Goal: Task Accomplishment & Management: Use online tool/utility

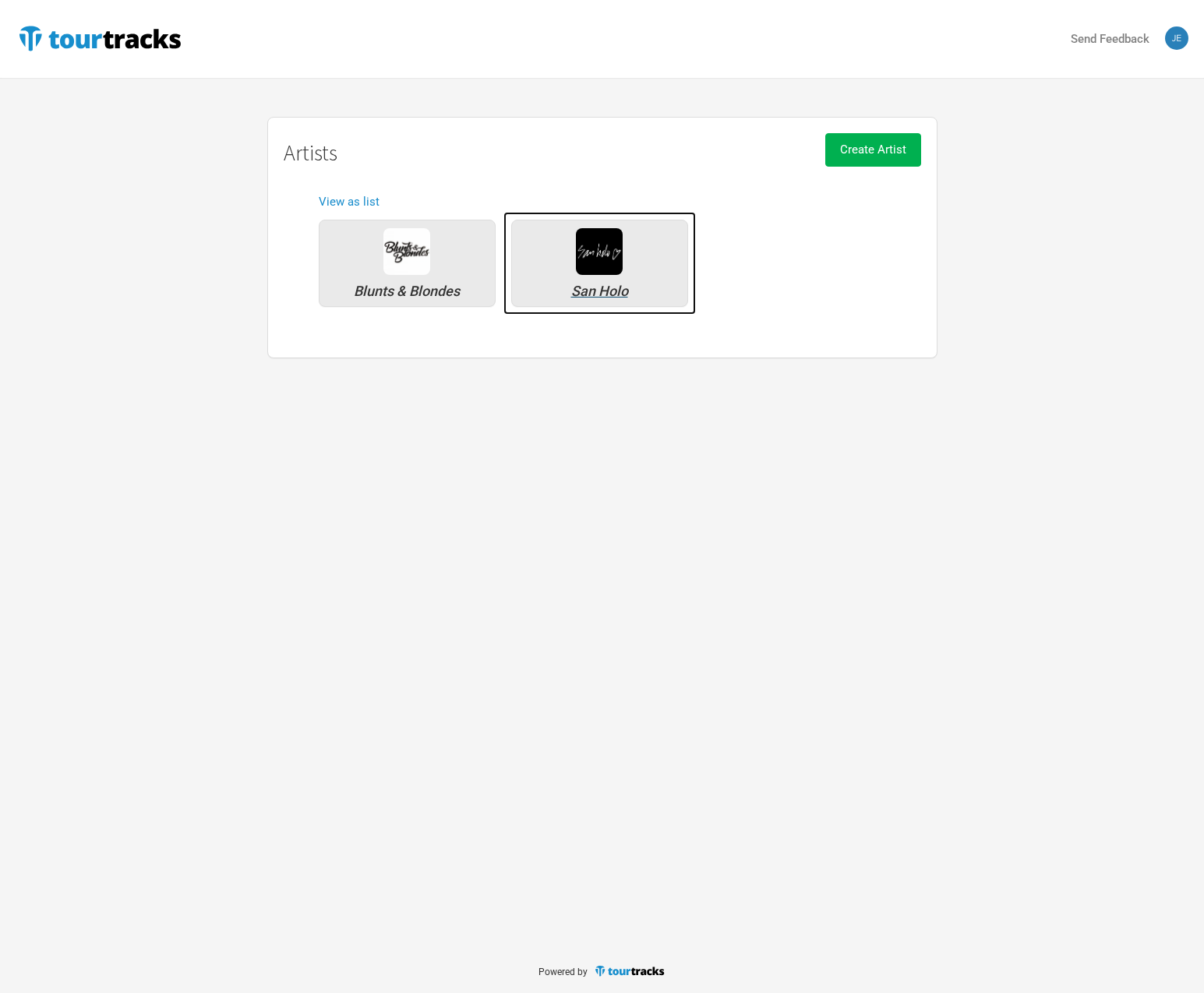
click at [595, 270] on img at bounding box center [598, 251] width 46 height 46
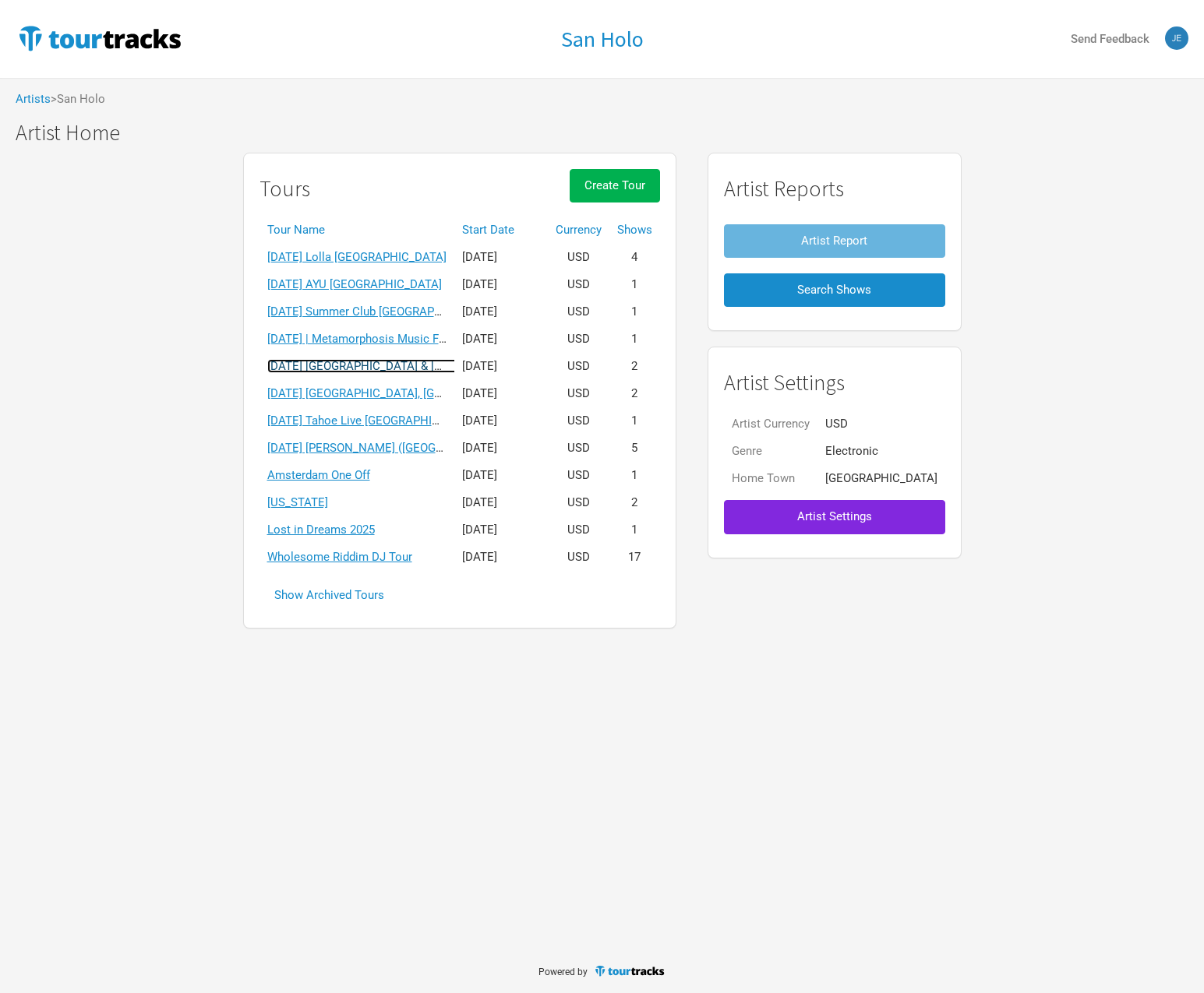
click at [383, 364] on link "[DATE] [GEOGRAPHIC_DATA] & [GEOGRAPHIC_DATA]" at bounding box center [404, 366] width 276 height 14
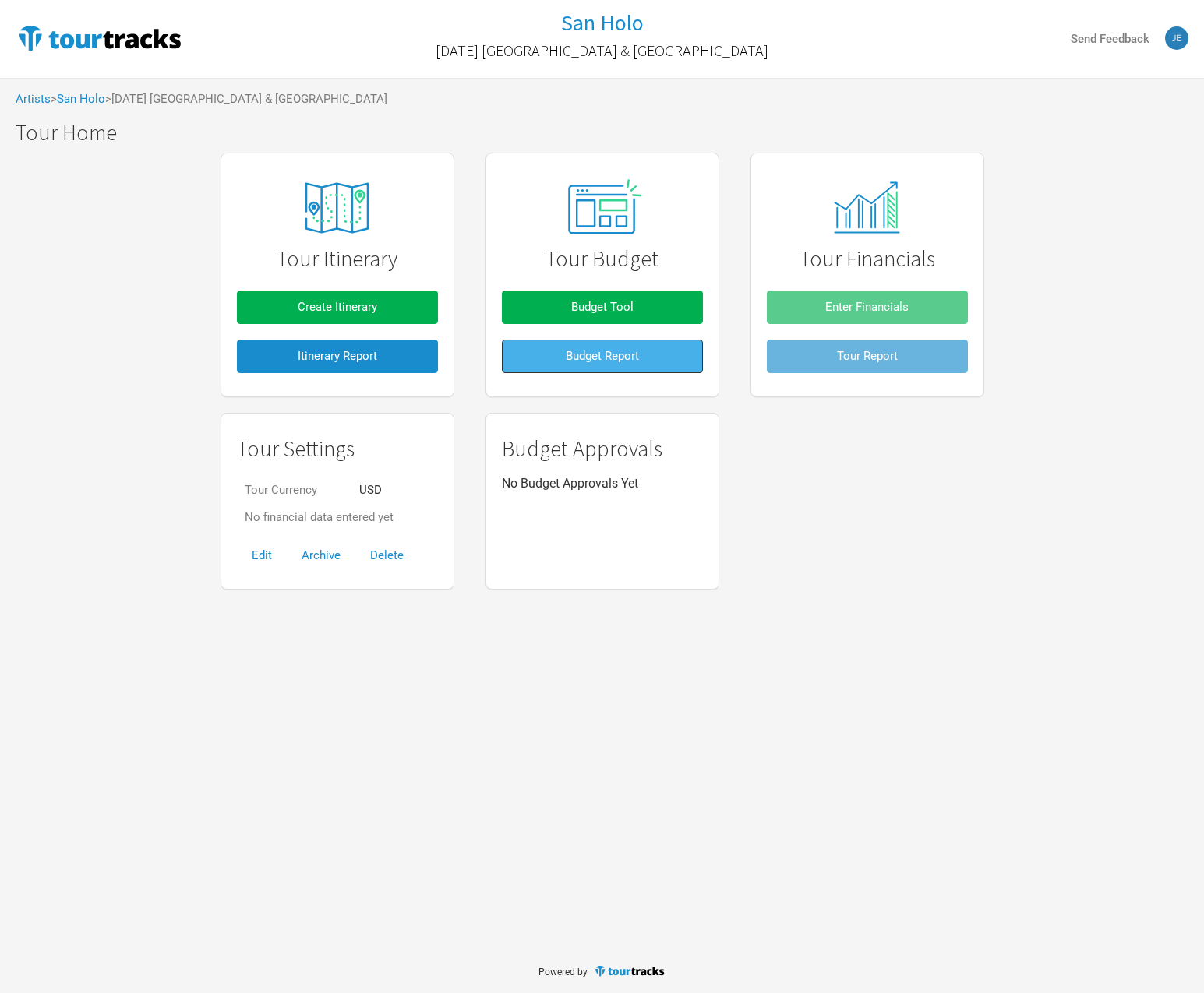
click at [600, 349] on span "Budget Report" at bounding box center [602, 355] width 73 height 14
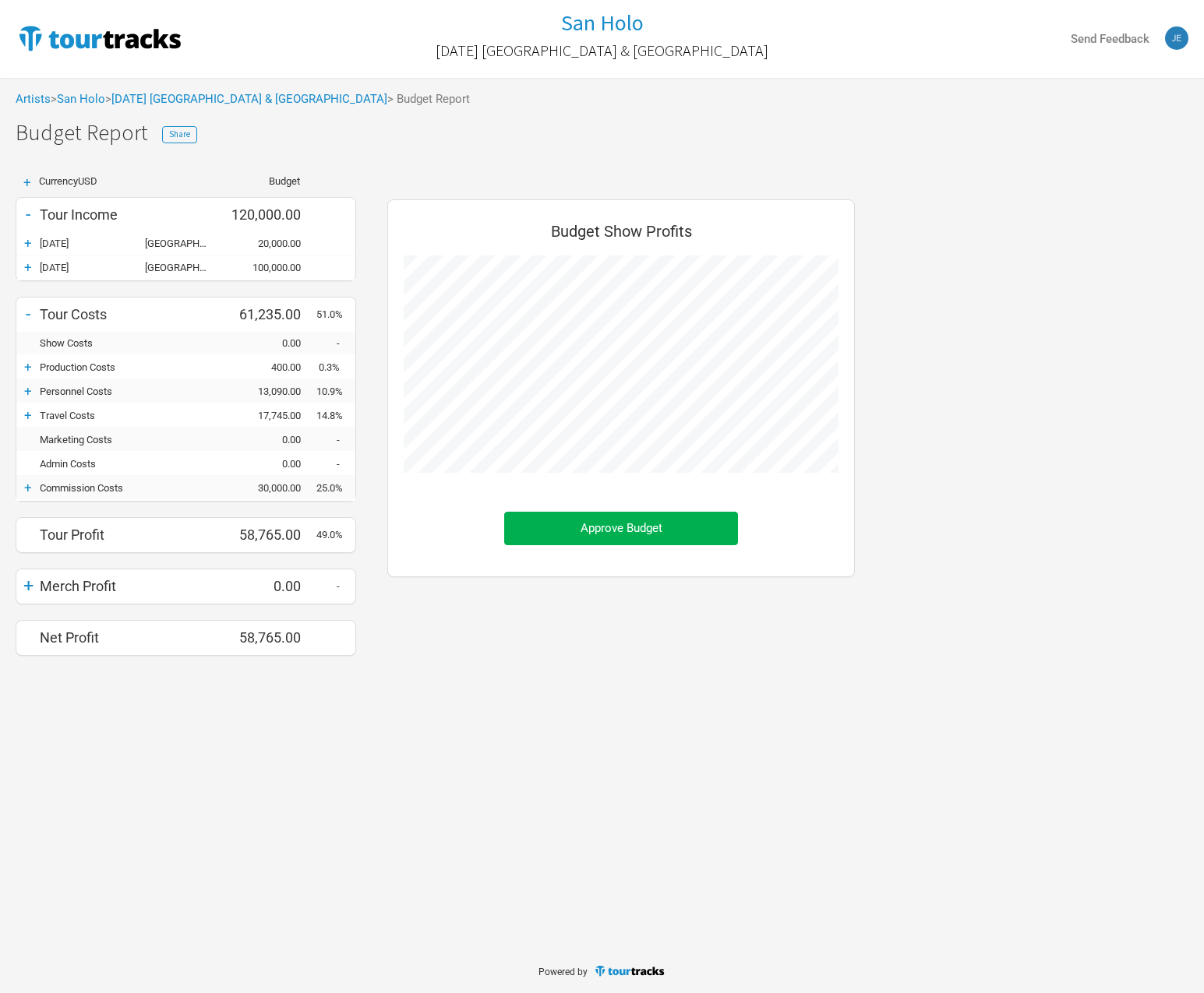
scroll to position [480, 499]
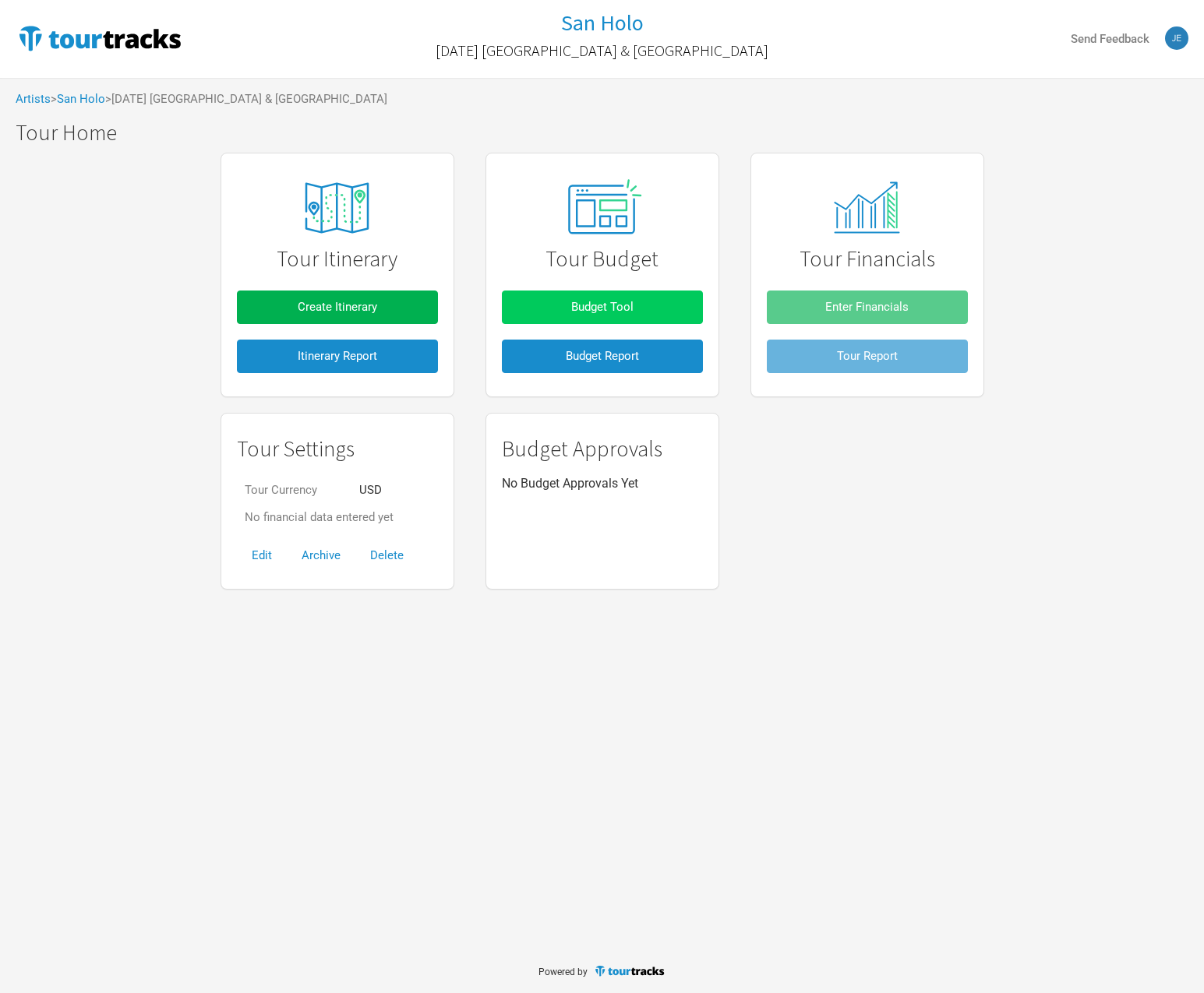
click at [645, 314] on button "Budget Tool" at bounding box center [602, 307] width 201 height 34
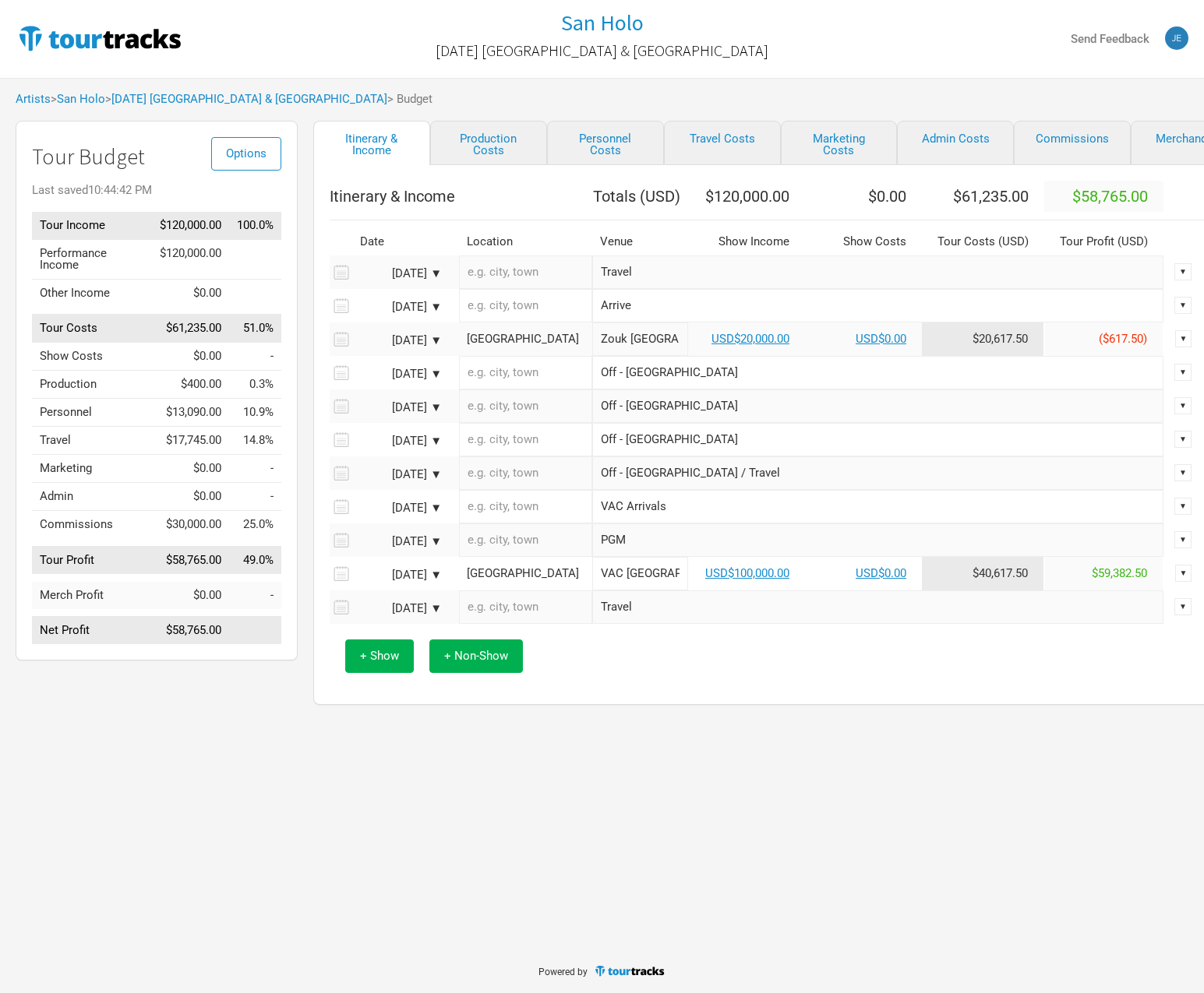
click at [709, 323] on input "Arrive" at bounding box center [878, 306] width 571 height 34
click at [430, 313] on div "[DATE] ▼" at bounding box center [399, 307] width 86 height 12
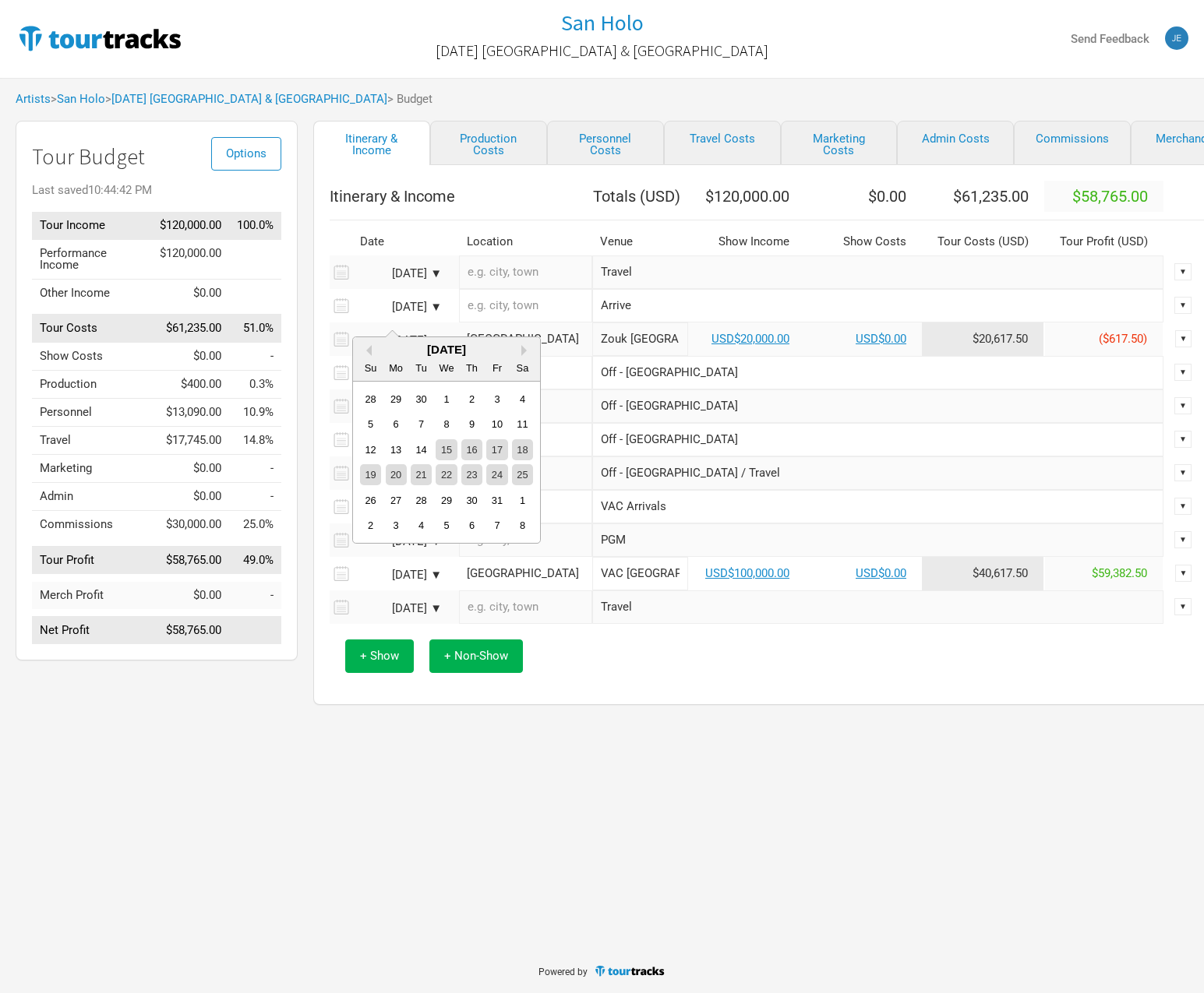
click at [434, 313] on div "[DATE] ▼" at bounding box center [399, 307] width 86 height 12
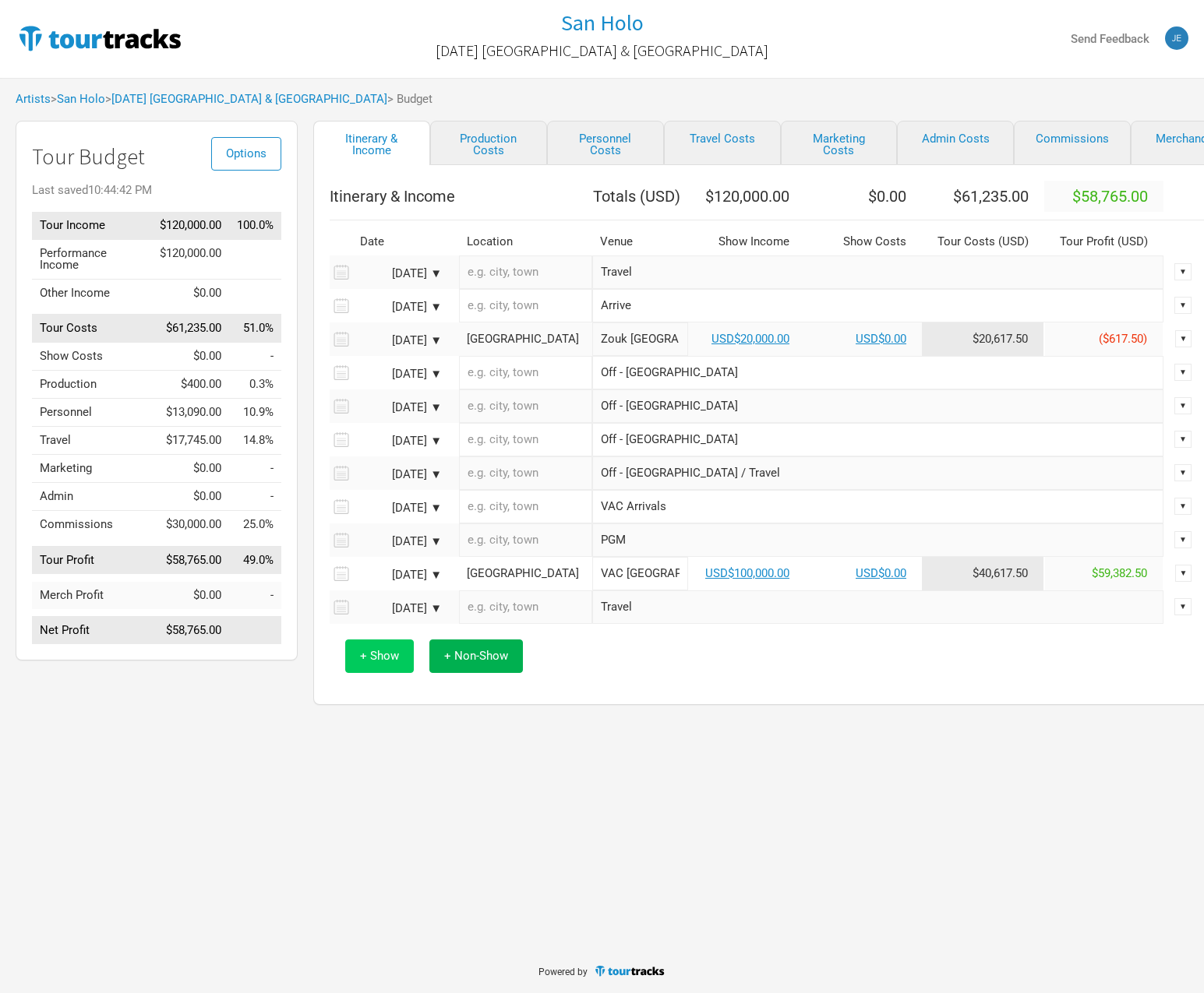
click at [381, 663] on span "+ Show" at bounding box center [379, 655] width 39 height 14
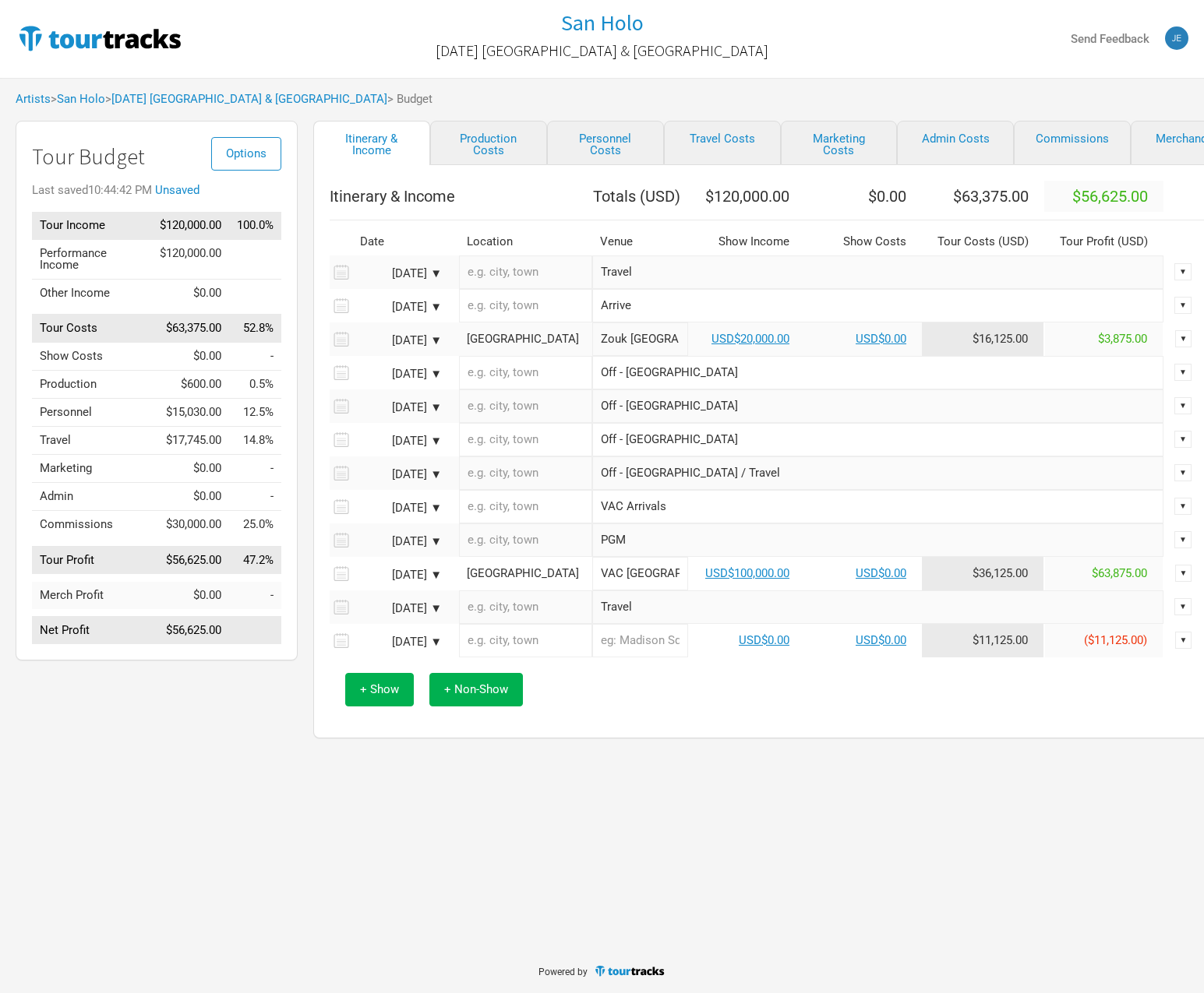
click at [436, 648] on div "[DATE] ▼" at bounding box center [399, 642] width 86 height 12
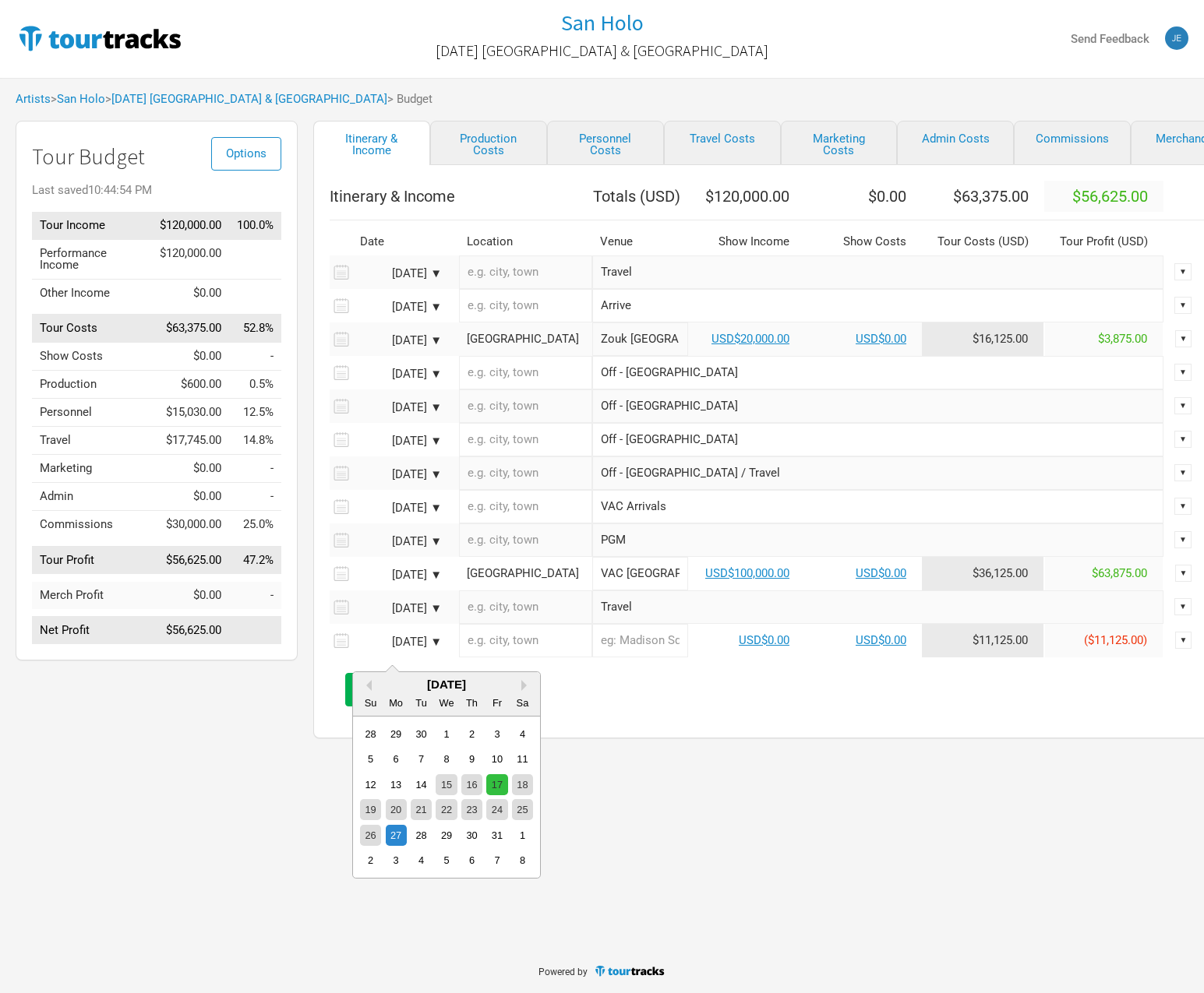
click at [498, 781] on div "17" at bounding box center [496, 784] width 21 height 21
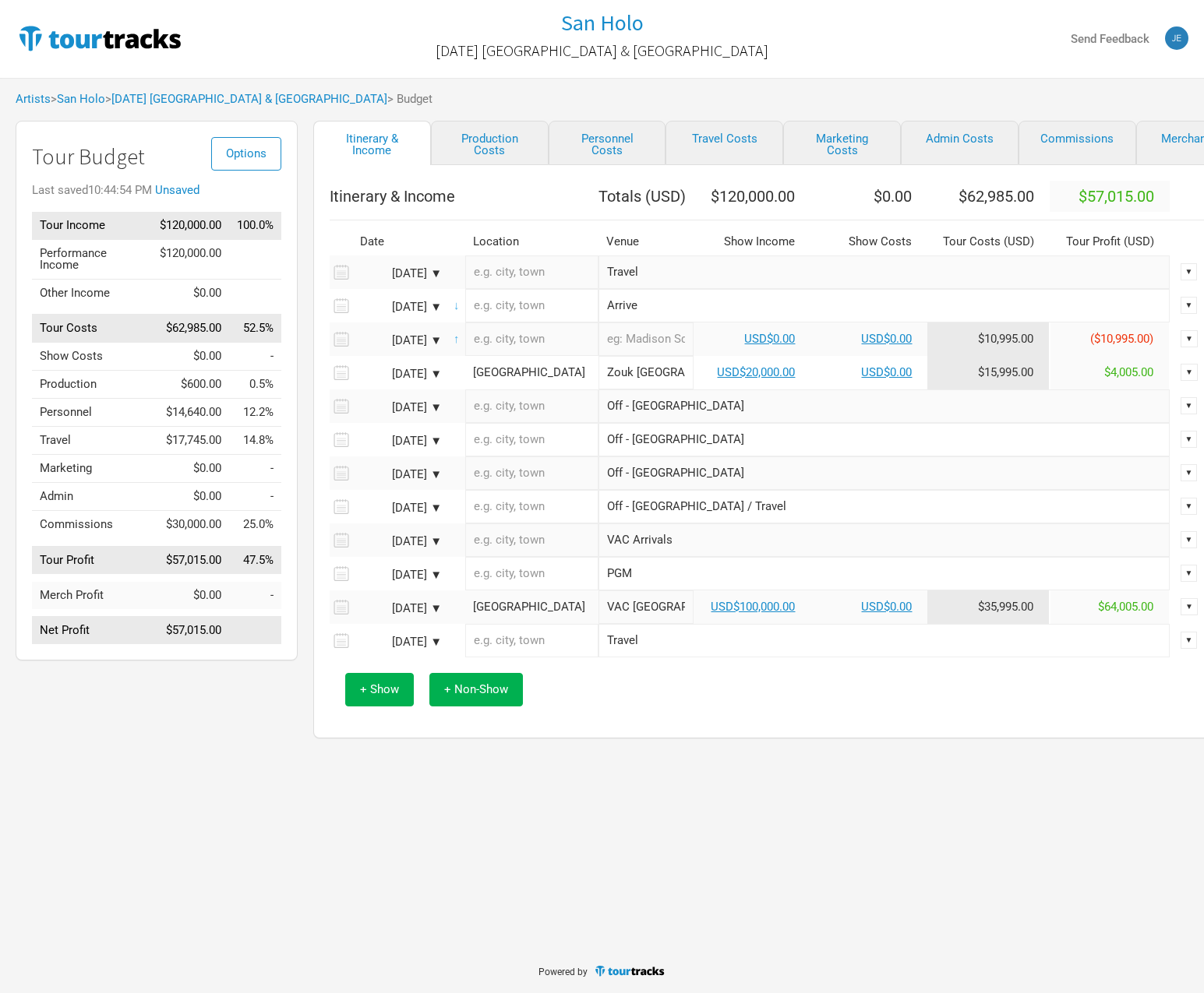
click at [612, 356] on input "text" at bounding box center [646, 339] width 96 height 34
click at [532, 356] on input "text" at bounding box center [532, 339] width 133 height 34
type input "S"
type input "[GEOGRAPHIC_DATA]"
click at [605, 355] on input "text" at bounding box center [646, 339] width 96 height 34
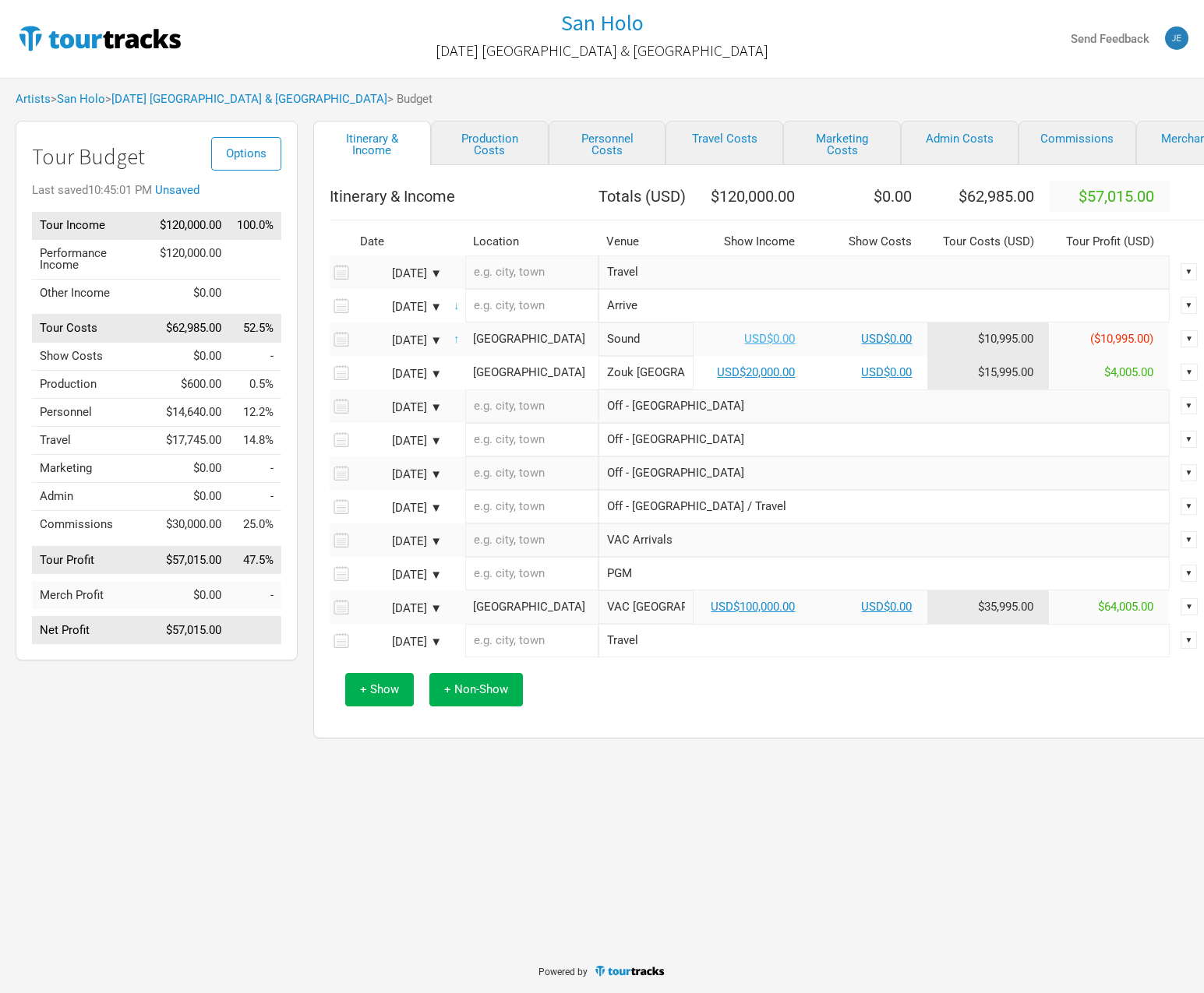
type input "Sound"
click at [744, 346] on link "USD$0.00" at bounding box center [769, 339] width 51 height 14
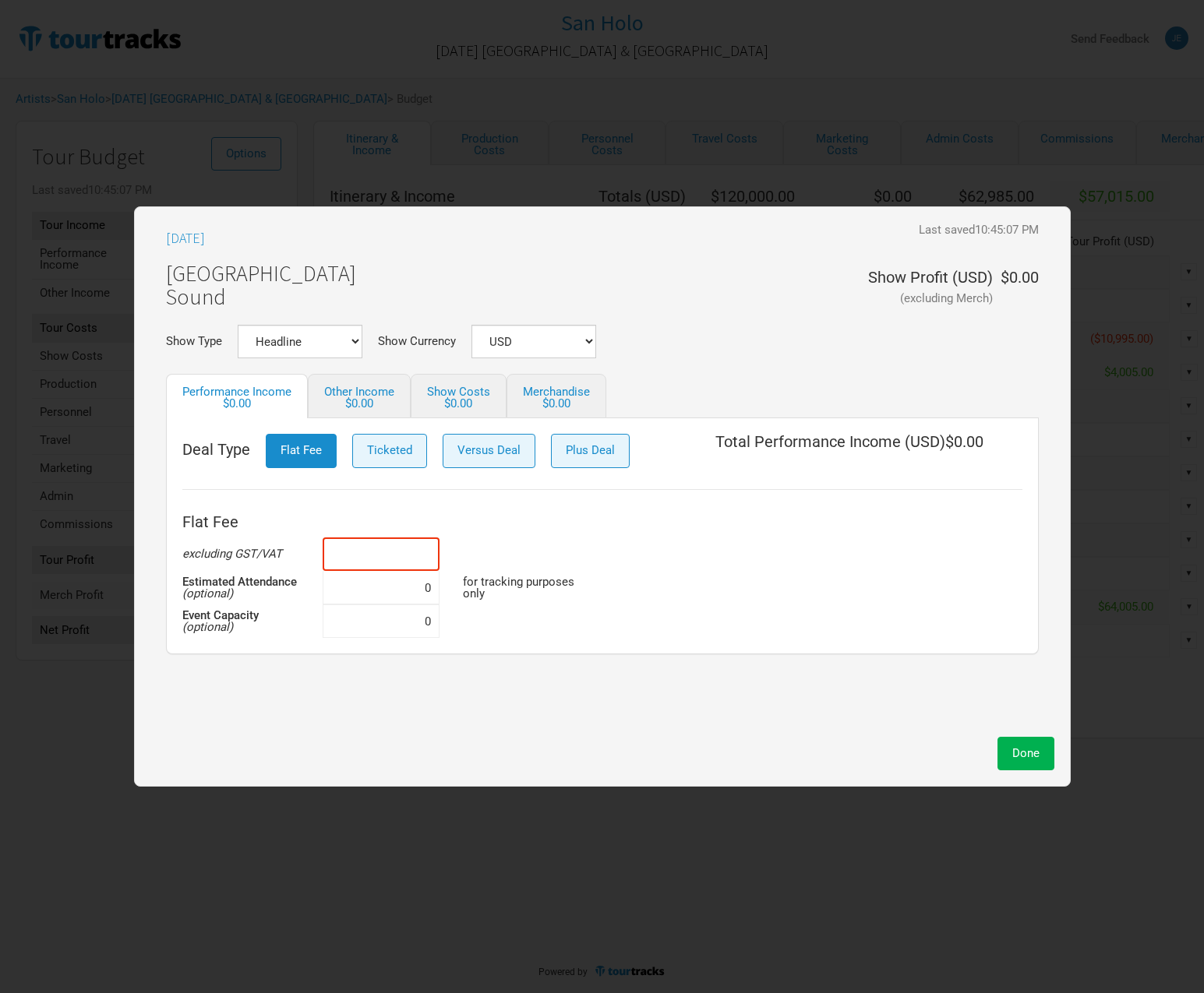
click at [407, 560] on input at bounding box center [381, 554] width 117 height 34
type input "$12,000"
click at [1033, 761] on button "Done" at bounding box center [1026, 754] width 57 height 34
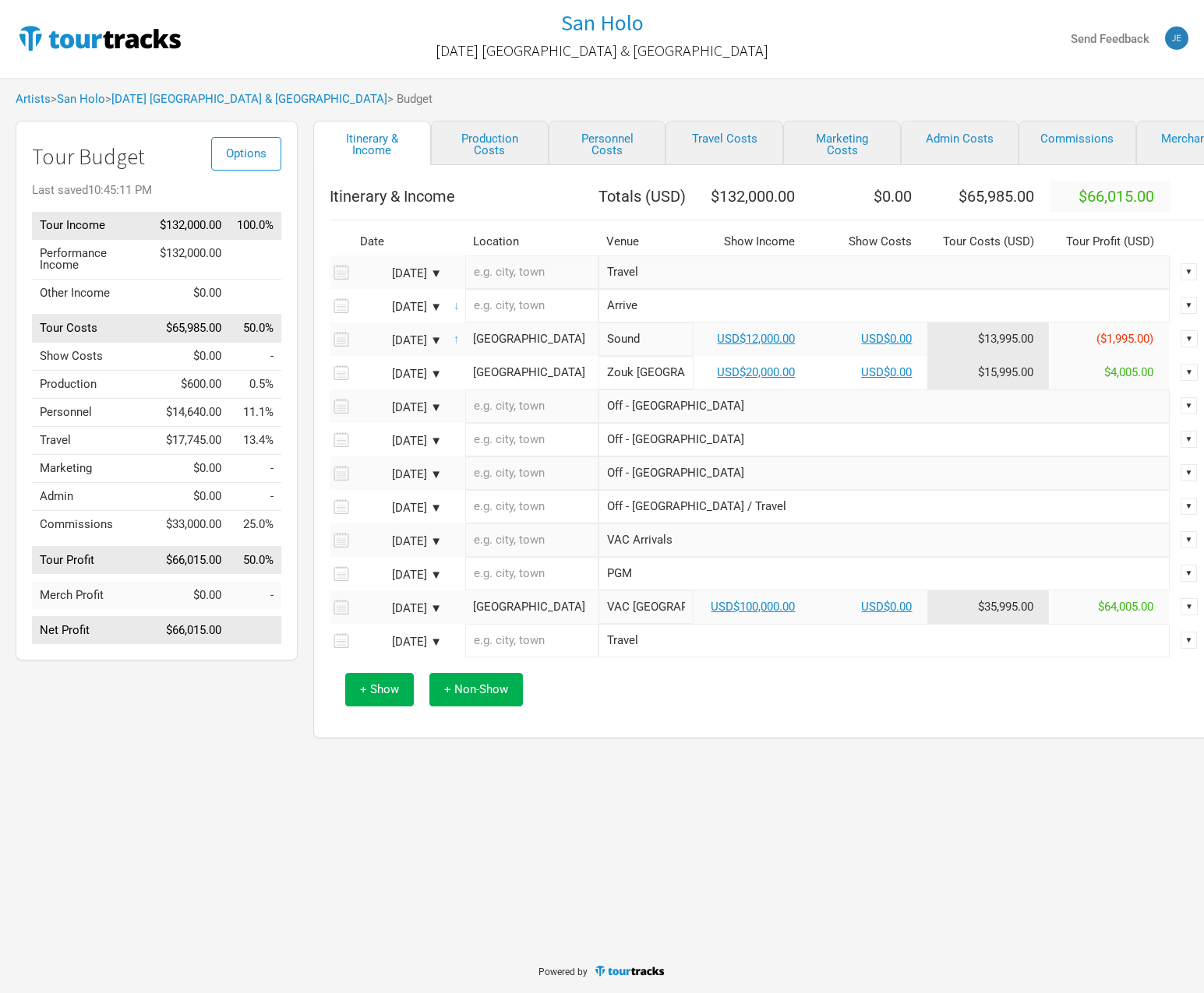
click at [925, 835] on div "San Holo [DATE] [GEOGRAPHIC_DATA] & [GEOGRAPHIC_DATA] Send Feedback Artists > […" at bounding box center [602, 474] width 1204 height 948
click at [586, 149] on link "Personnel Costs" at bounding box center [607, 142] width 118 height 45
select select "Shows"
select select "Total Days"
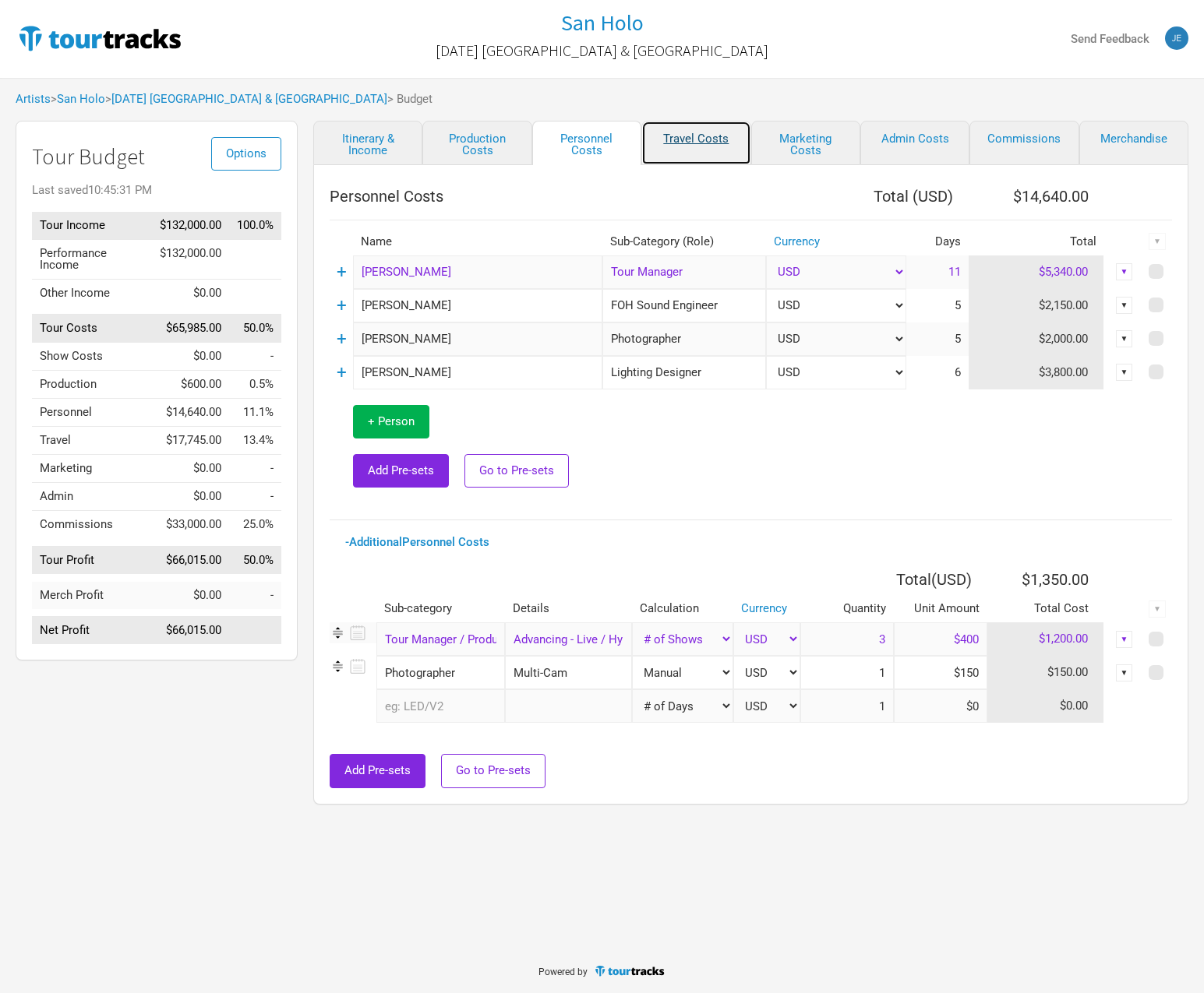
click at [682, 141] on link "Travel Costs" at bounding box center [695, 142] width 109 height 45
